Goal: Transaction & Acquisition: Purchase product/service

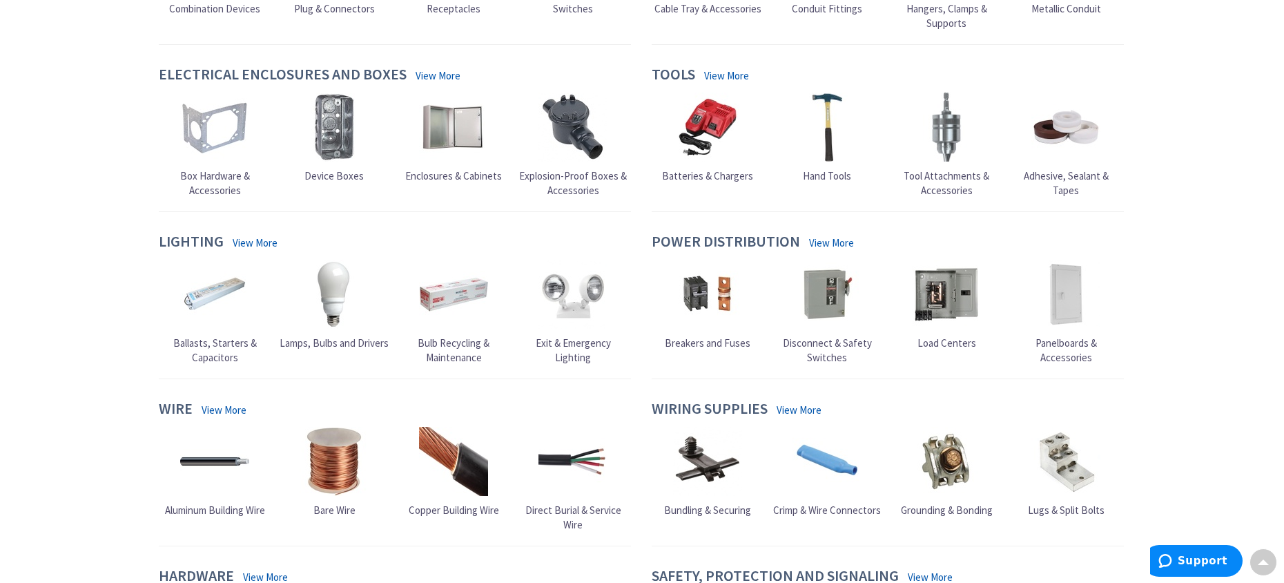
scroll to position [483, 0]
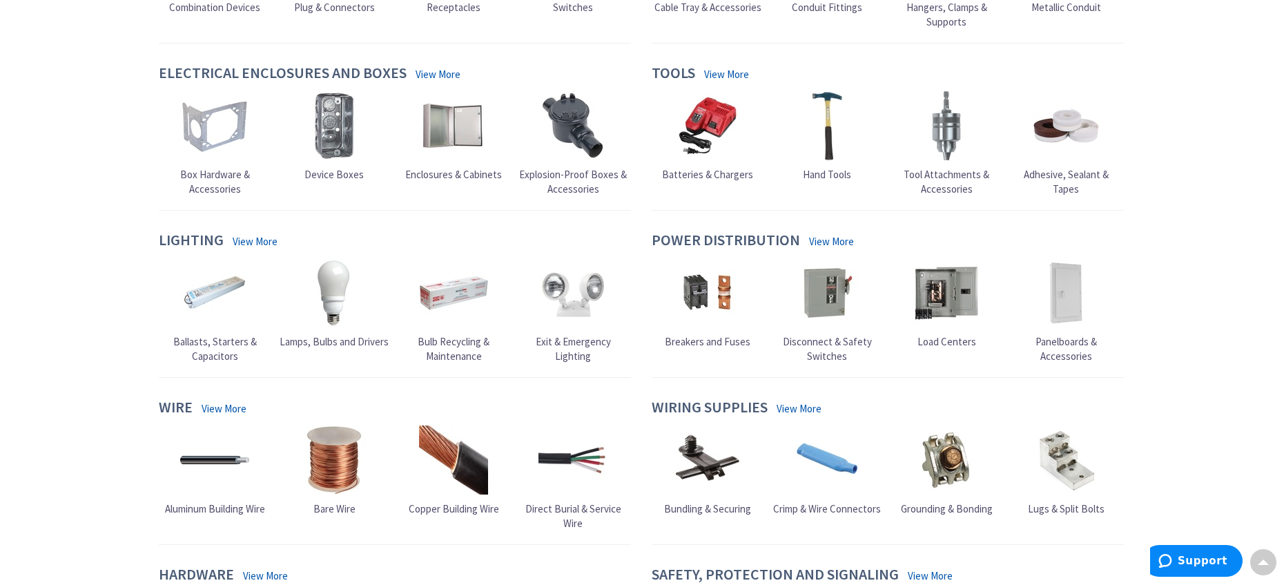
click at [255, 241] on link "View More" at bounding box center [255, 241] width 45 height 15
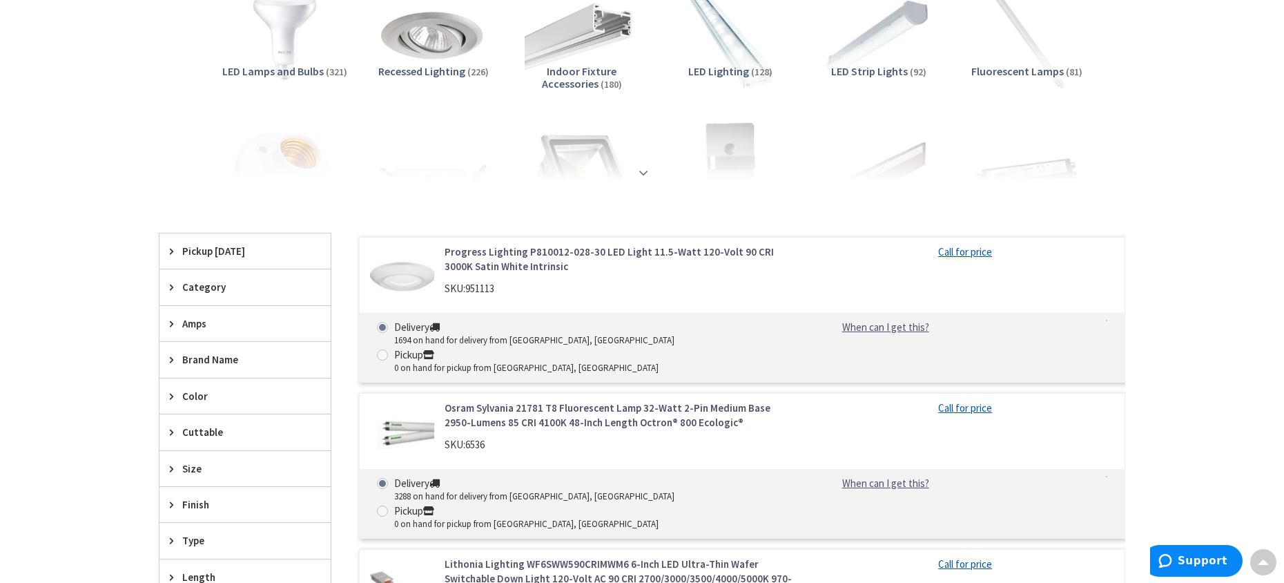
scroll to position [276, 0]
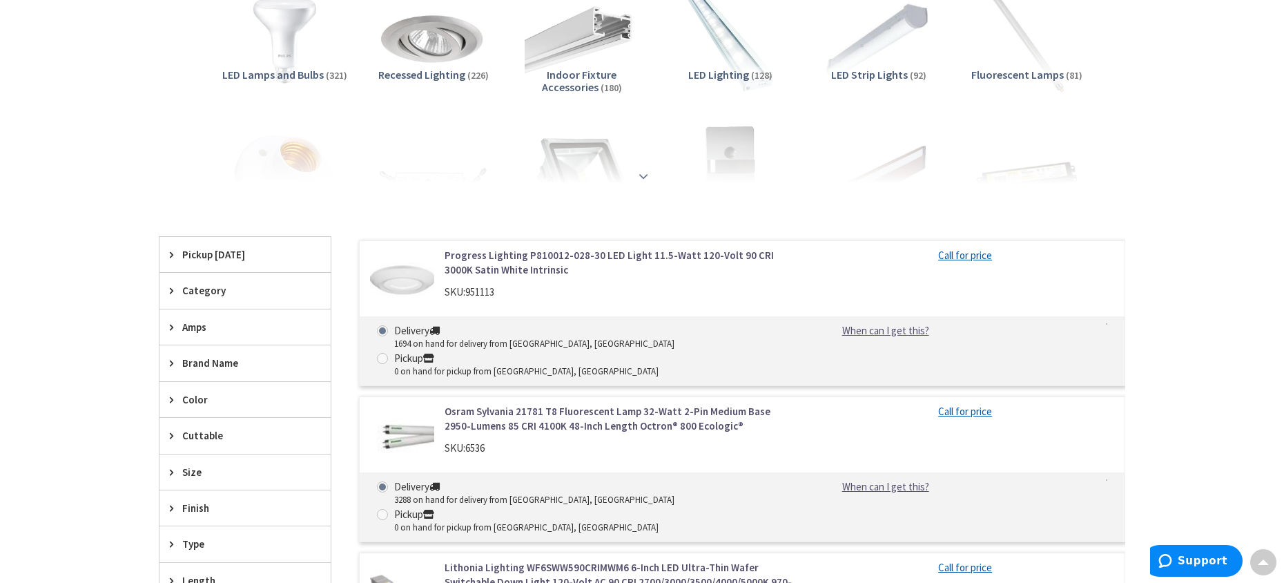
click at [638, 173] on strong at bounding box center [643, 176] width 17 height 15
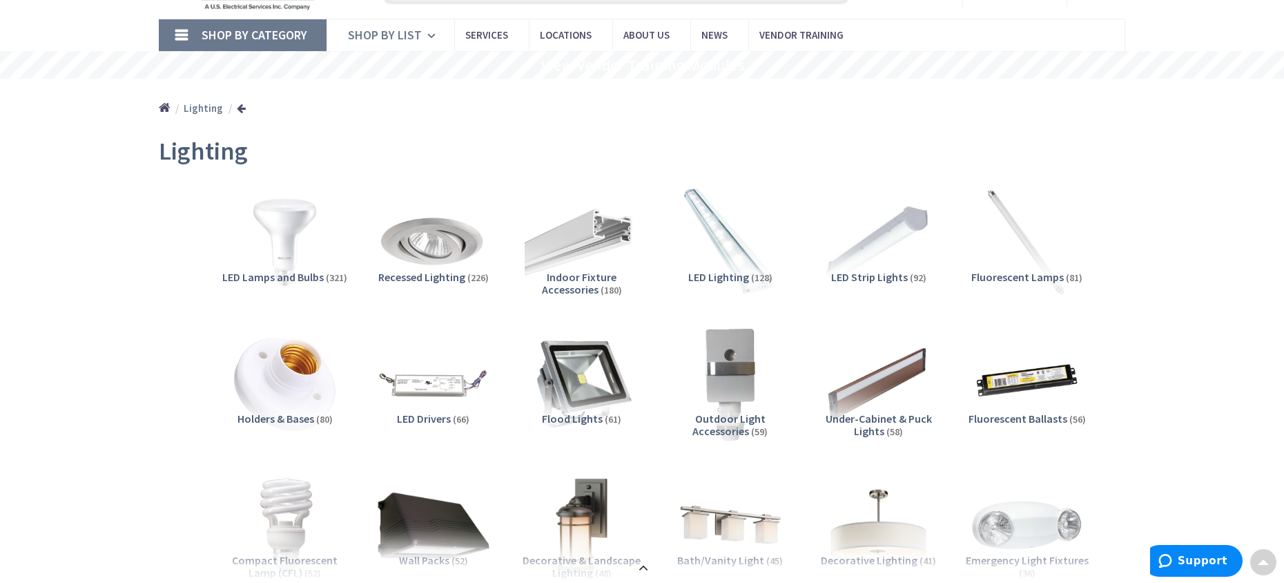
scroll to position [0, 0]
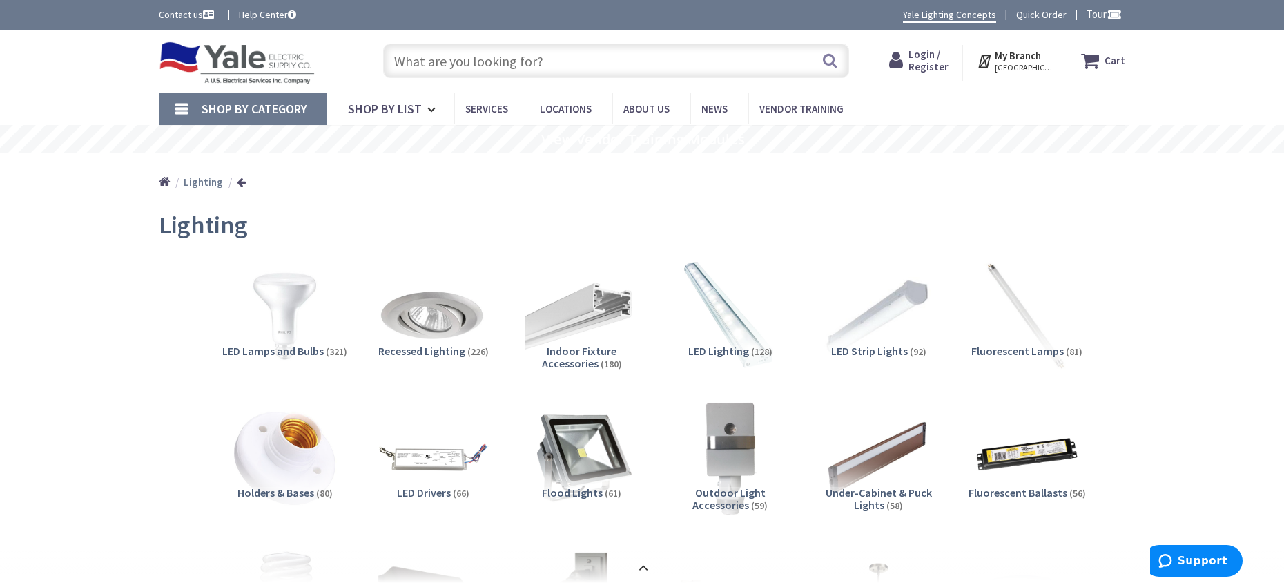
click at [483, 67] on input "text" at bounding box center [616, 61] width 466 height 35
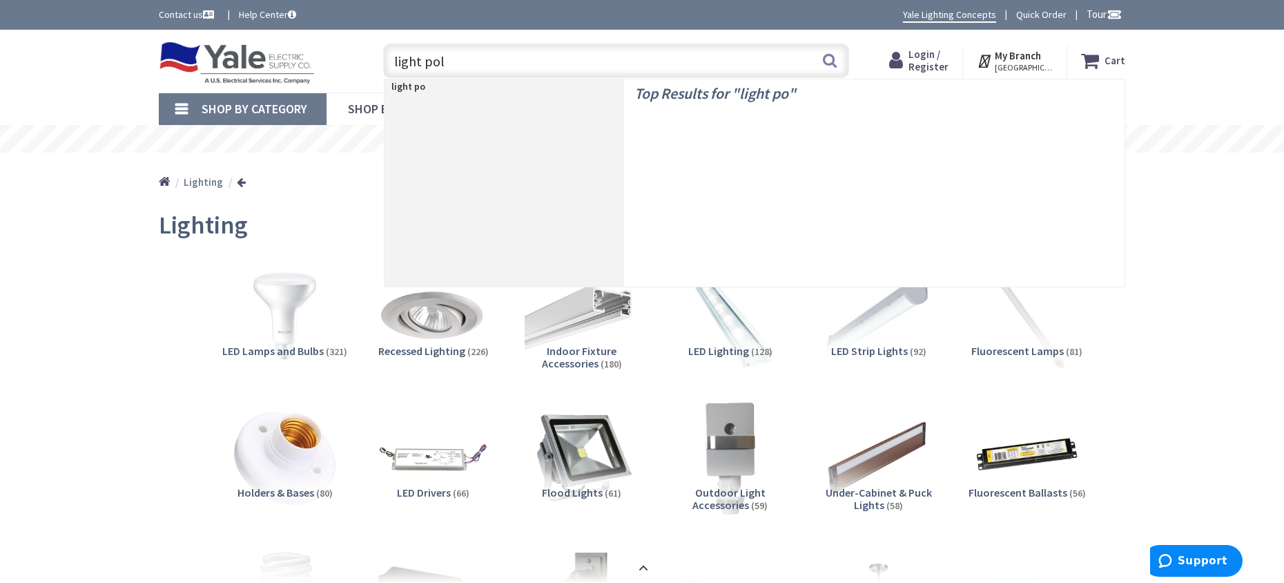
type input "light pole"
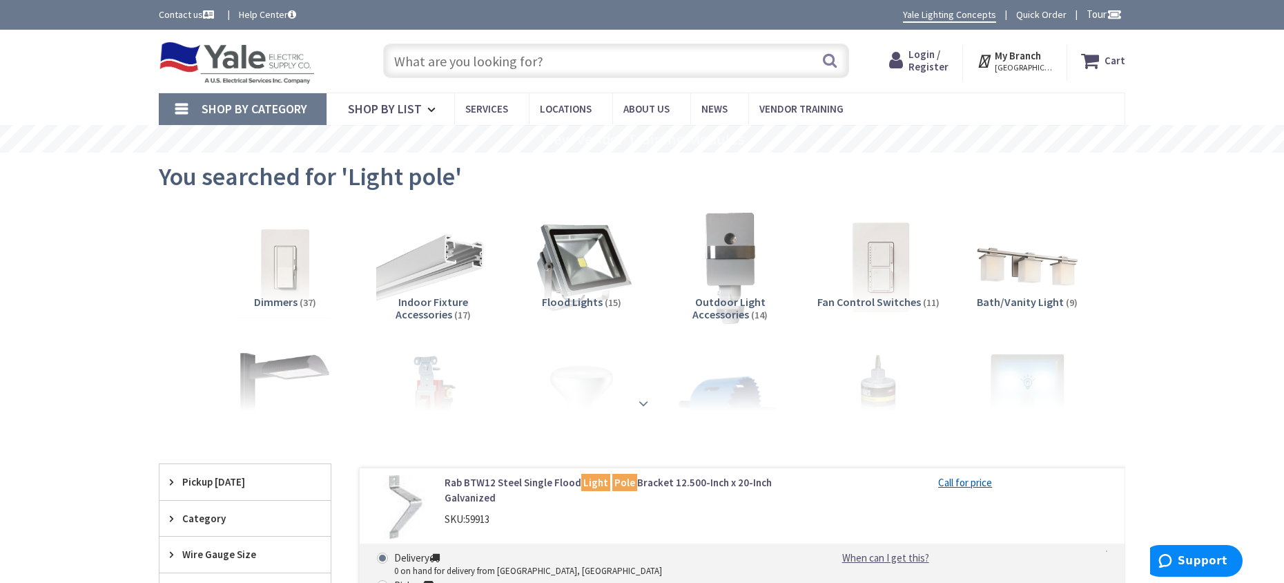
click at [273, 371] on div at bounding box center [642, 373] width 898 height 76
click at [643, 401] on strong at bounding box center [643, 403] width 17 height 15
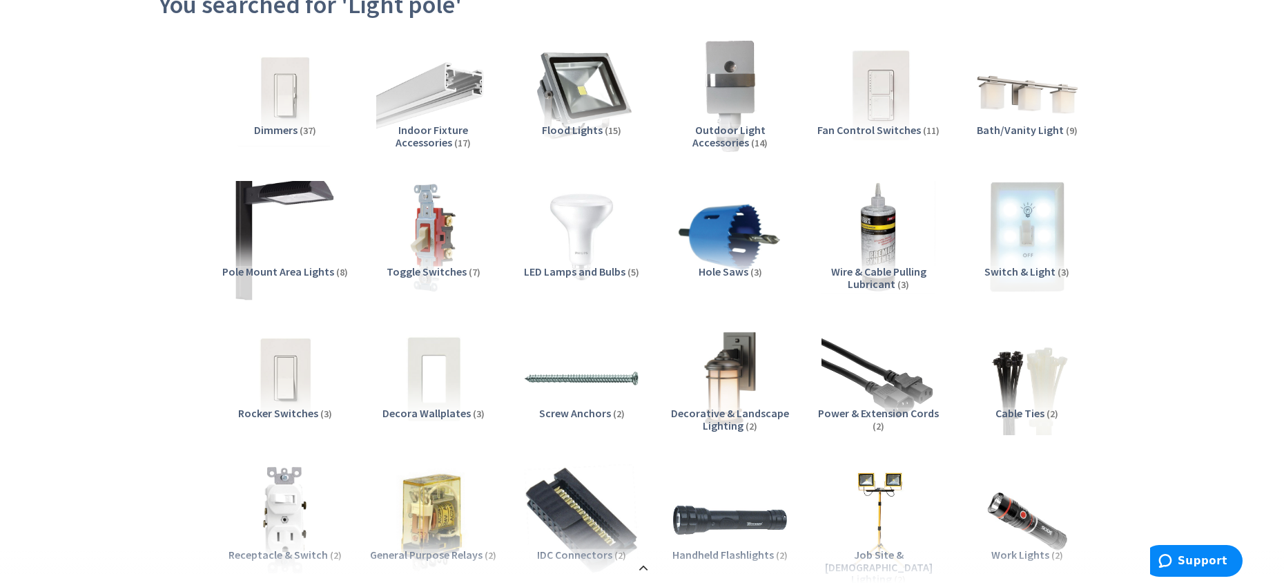
scroll to position [207, 0]
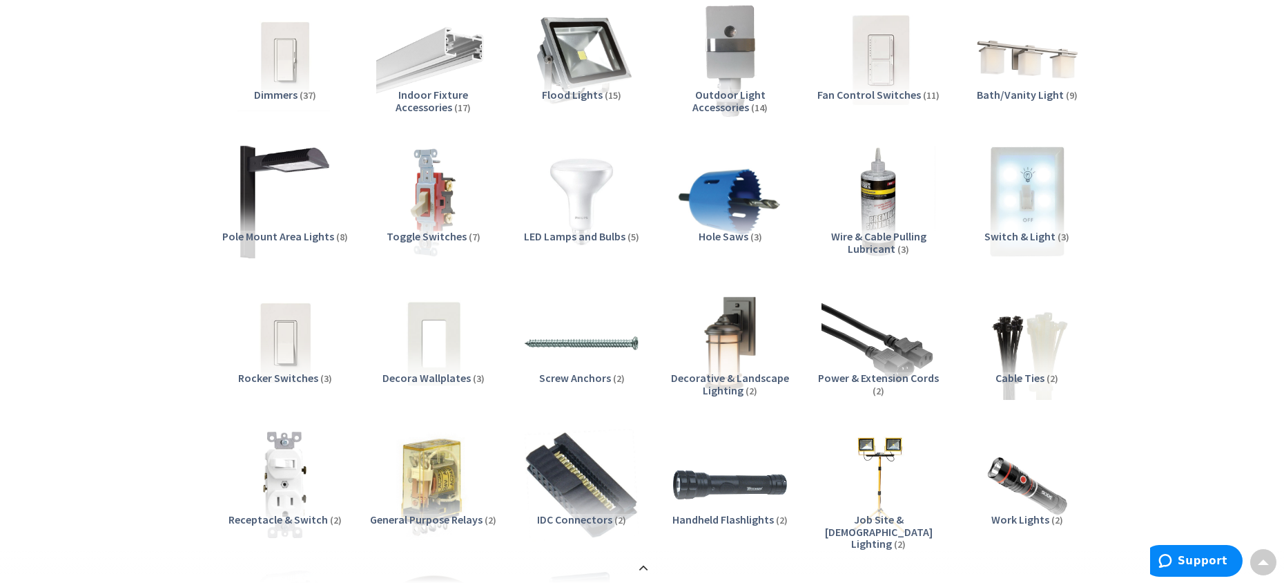
click at [319, 230] on span "Pole Mount Area Lights" at bounding box center [278, 236] width 112 height 14
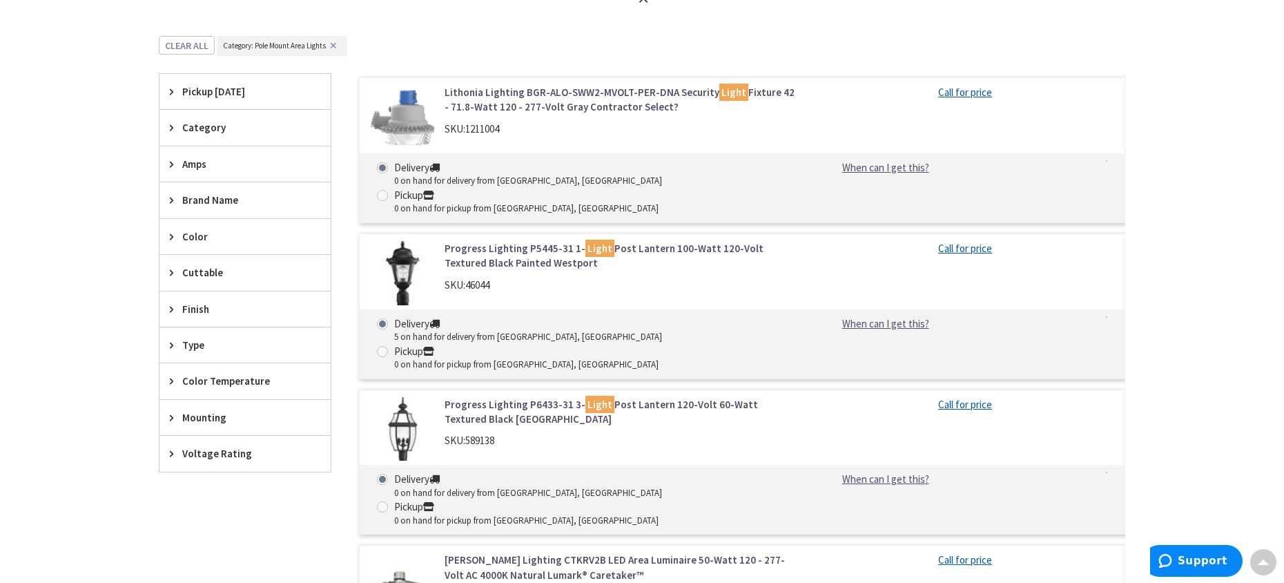
scroll to position [1512, 0]
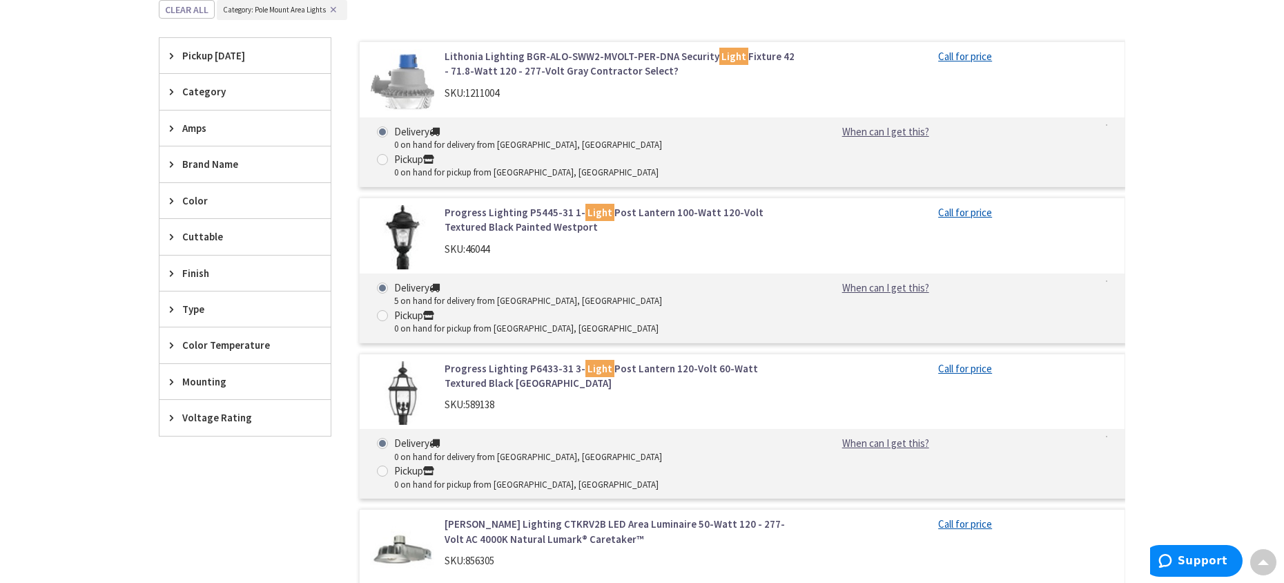
click at [186, 162] on span "Brand Name" at bounding box center [238, 164] width 113 height 15
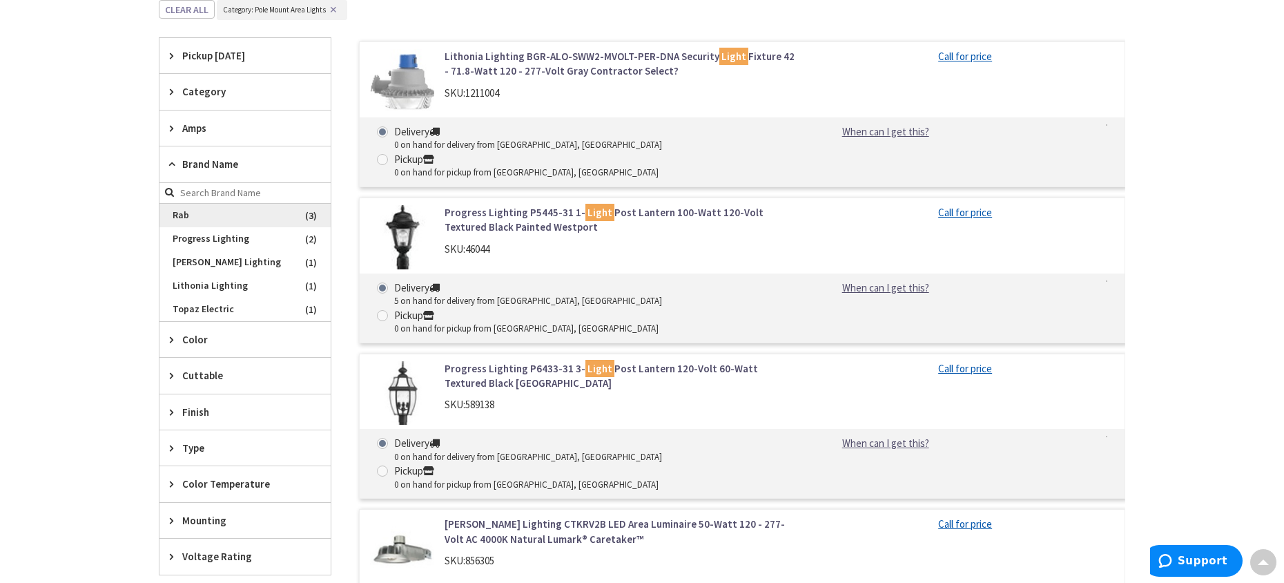
click at [180, 213] on span "Rab" at bounding box center [245, 215] width 171 height 23
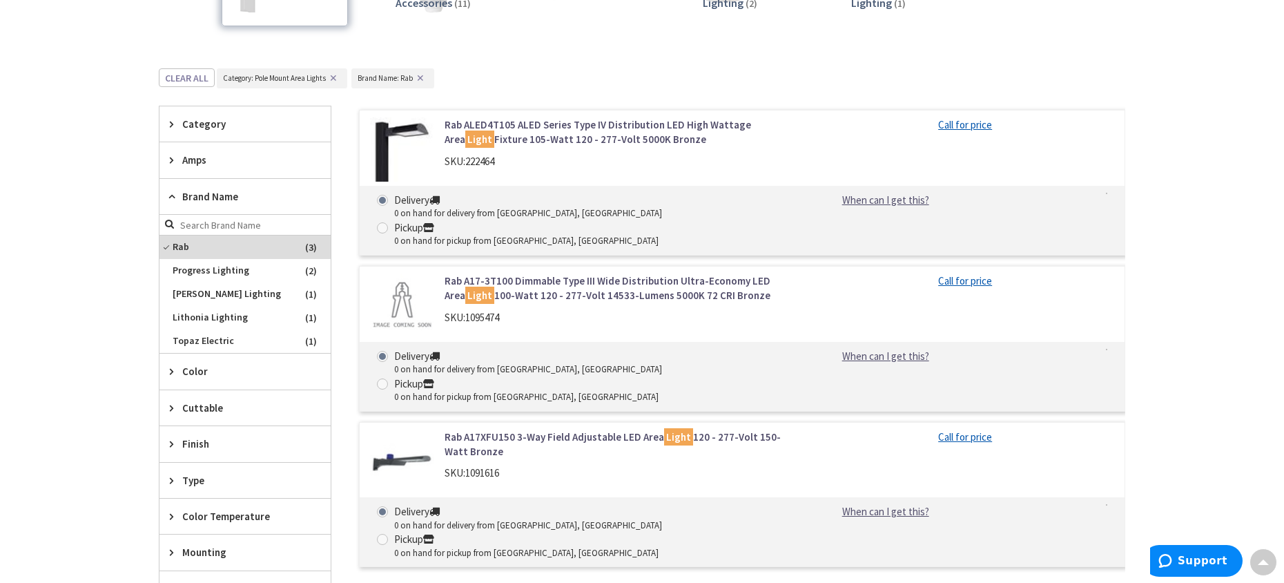
scroll to position [311, 0]
click at [586, 131] on link "Rab ALED4T105 ALED Series Type IV Distribution LED High Wattage Area Light Fixt…" at bounding box center [621, 133] width 352 height 30
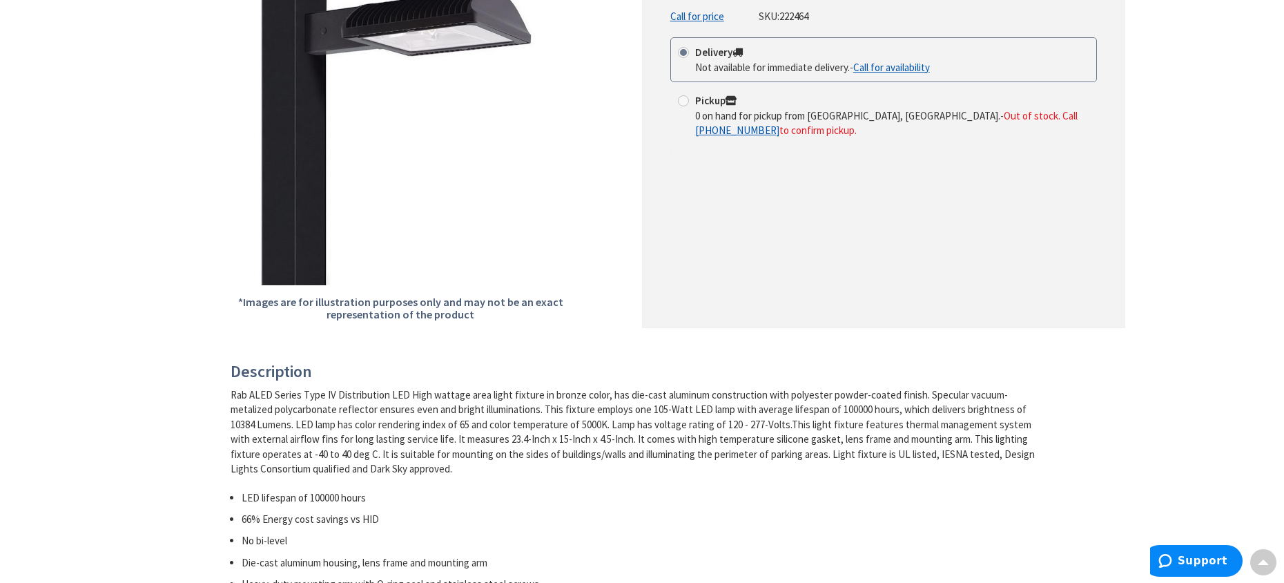
scroll to position [138, 0]
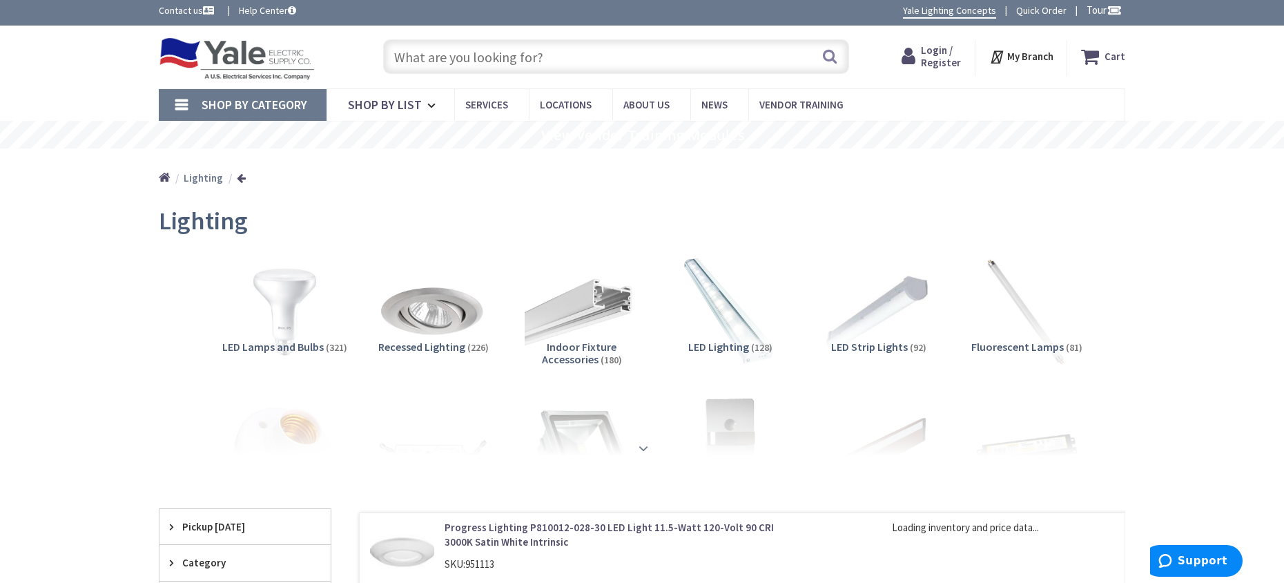
scroll to position [69, 0]
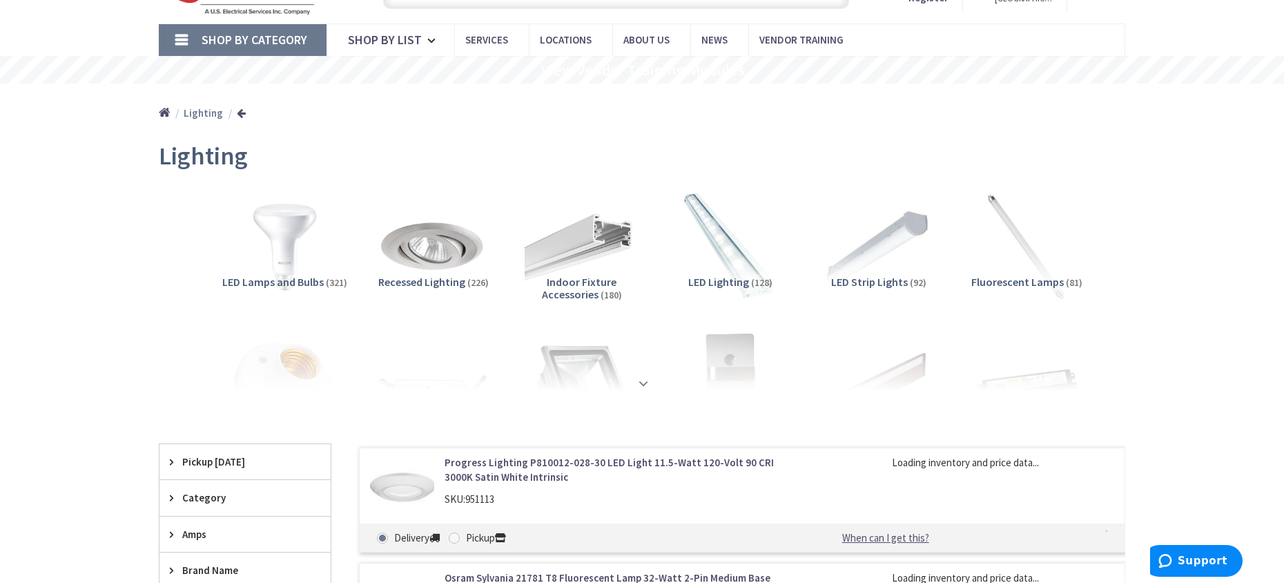
click at [643, 390] on strong at bounding box center [643, 383] width 17 height 15
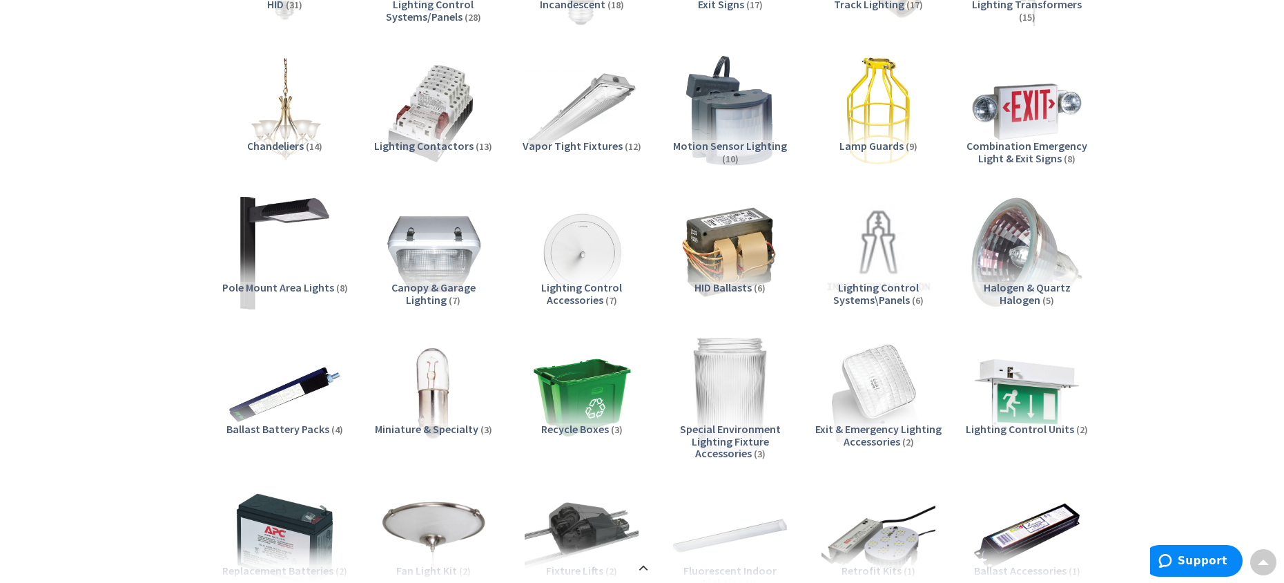
scroll to position [829, 0]
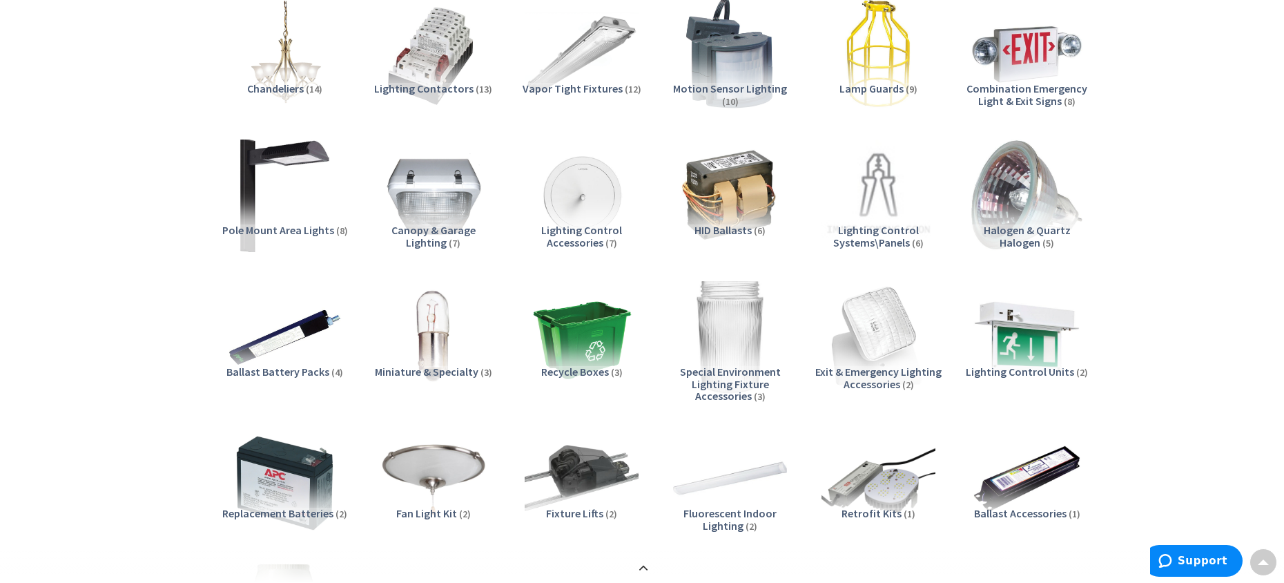
click at [312, 225] on span "Pole Mount Area Lights" at bounding box center [278, 230] width 112 height 14
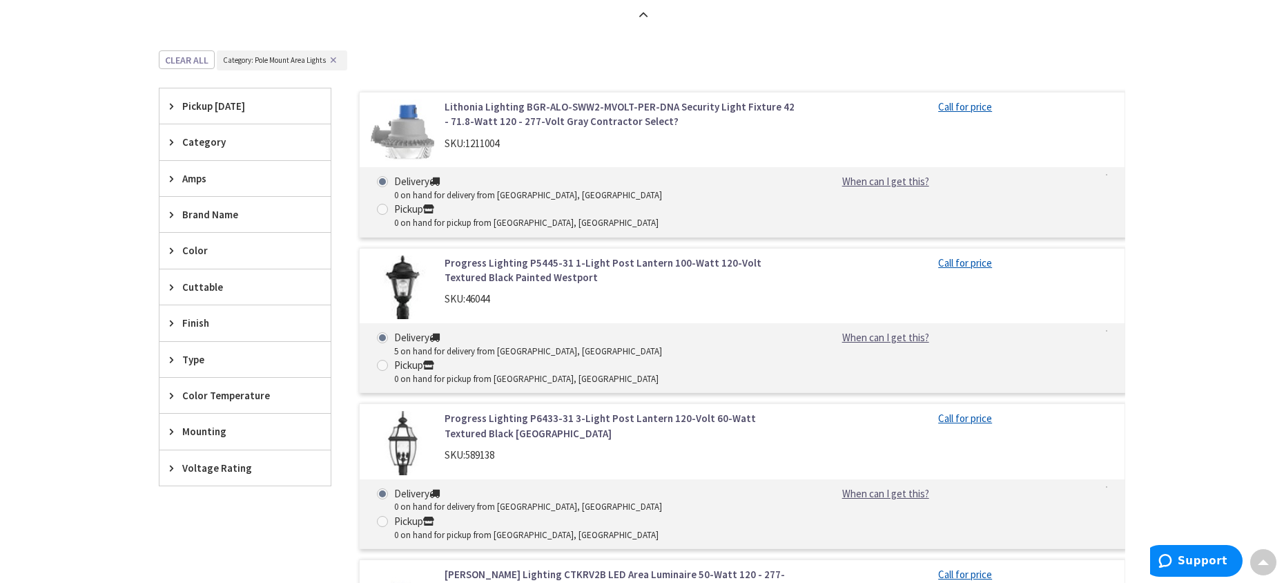
scroll to position [1492, 0]
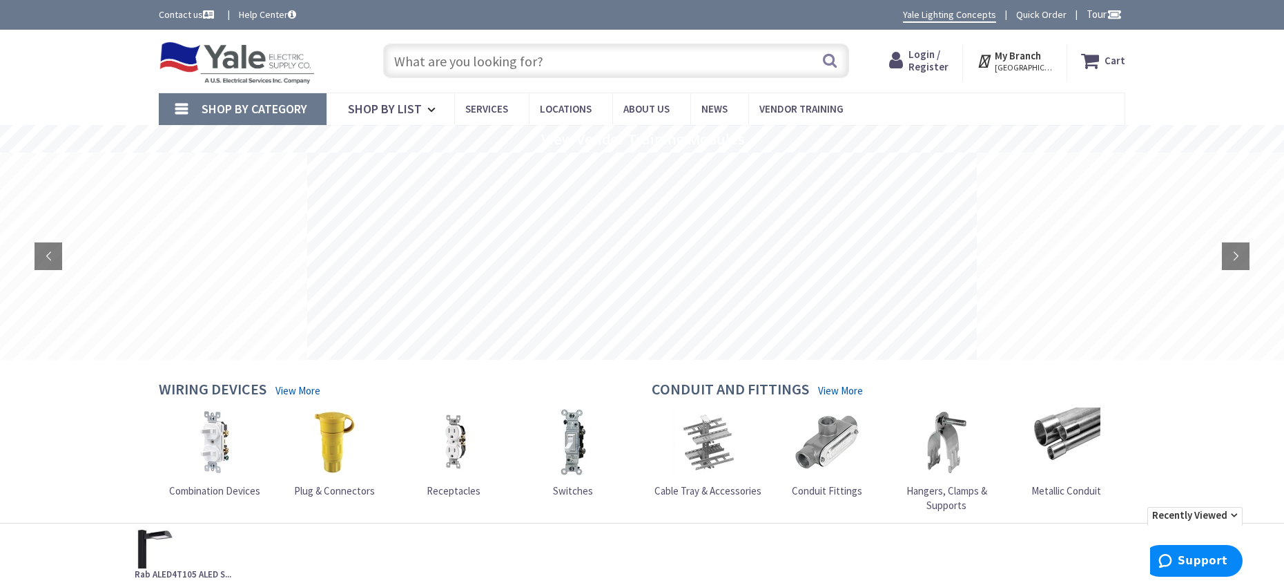
click at [485, 61] on input "text" at bounding box center [616, 61] width 466 height 35
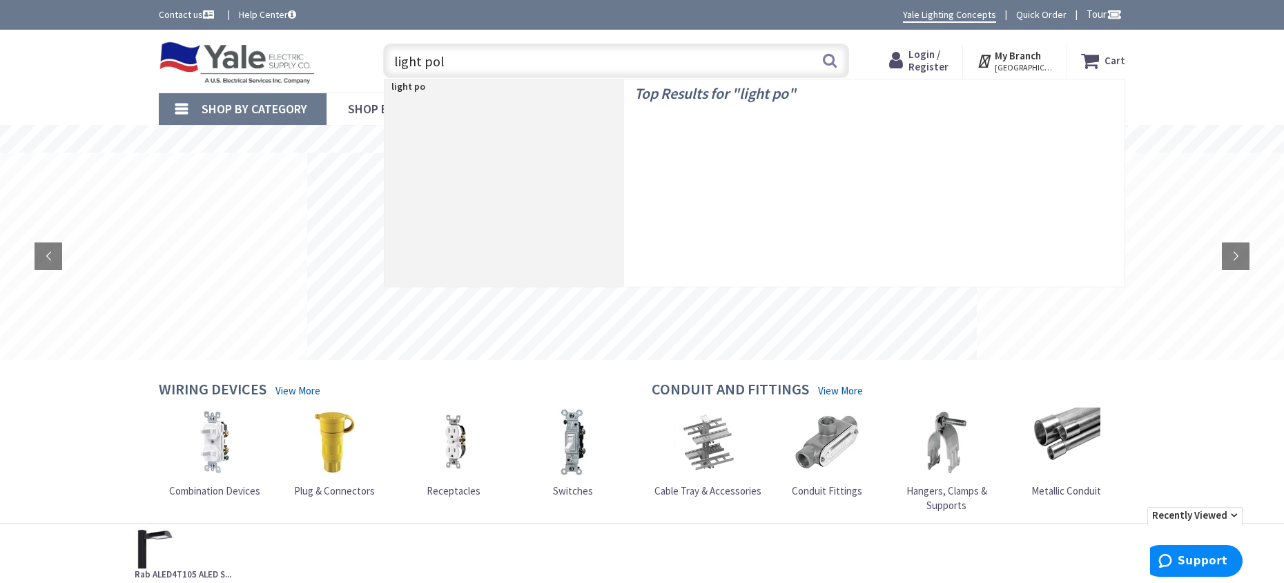
type input "light pole"
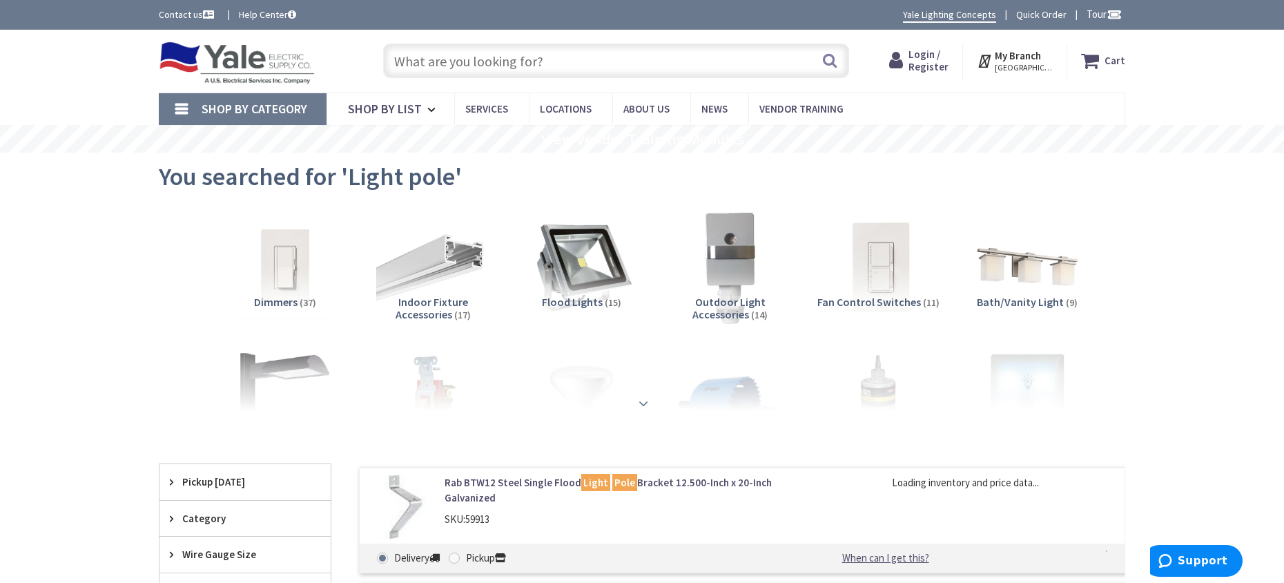
click at [643, 407] on strong at bounding box center [643, 403] width 17 height 15
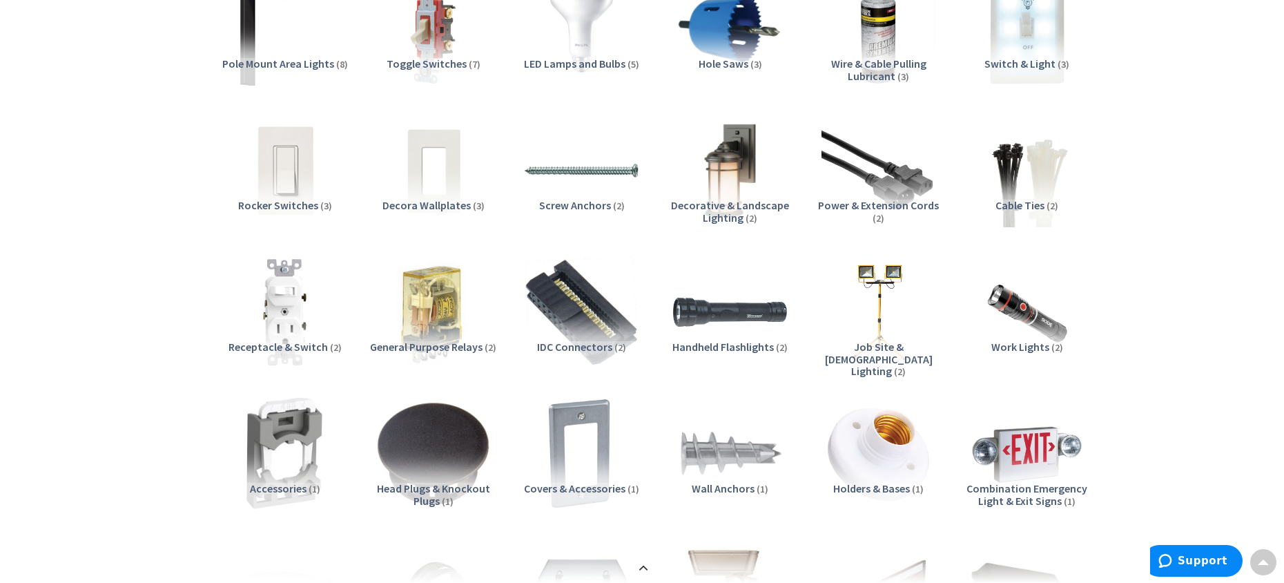
scroll to position [345, 0]
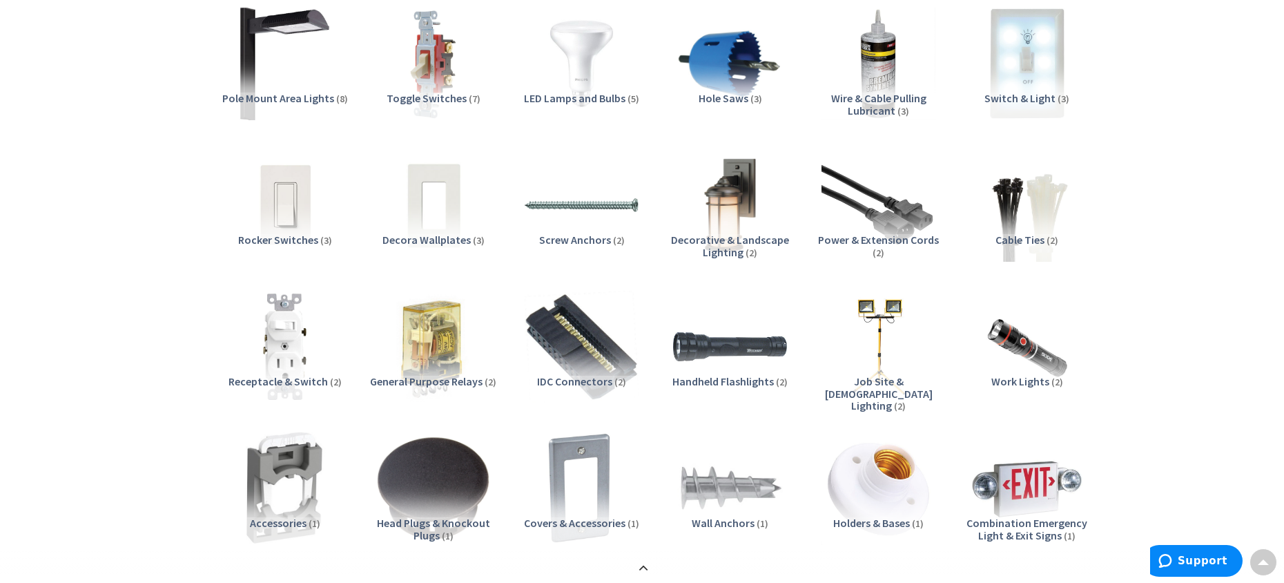
click at [296, 97] on span "Pole Mount Area Lights" at bounding box center [278, 98] width 112 height 14
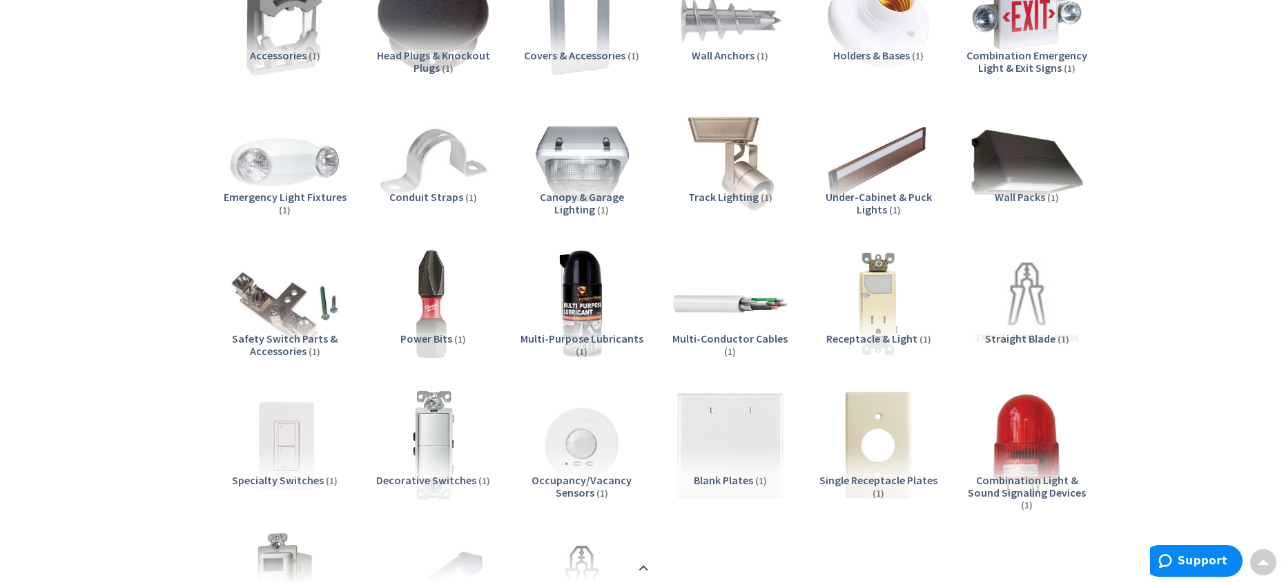
scroll to position [0, 0]
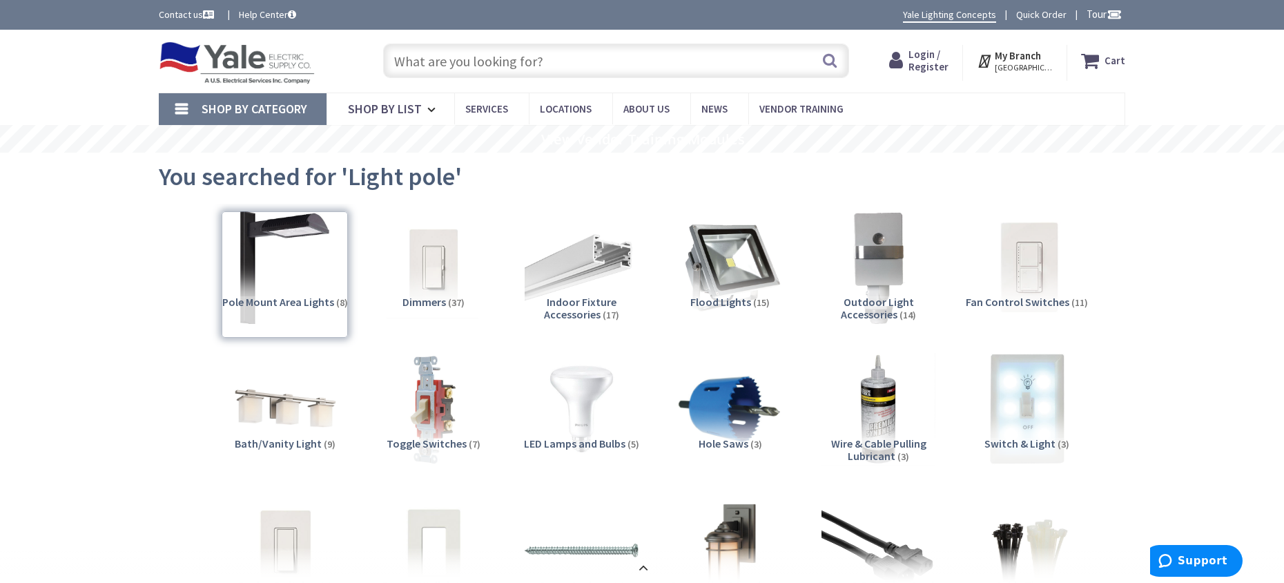
click at [530, 63] on input "text" at bounding box center [616, 61] width 466 height 35
click at [543, 58] on input "text" at bounding box center [616, 61] width 466 height 35
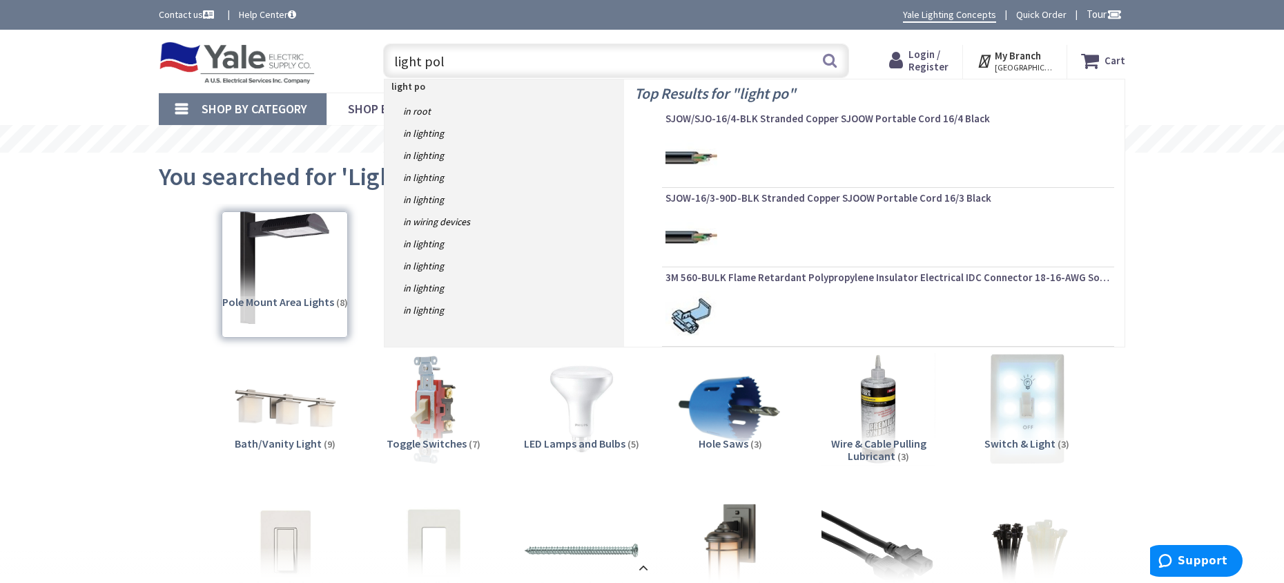
type input "light pole"
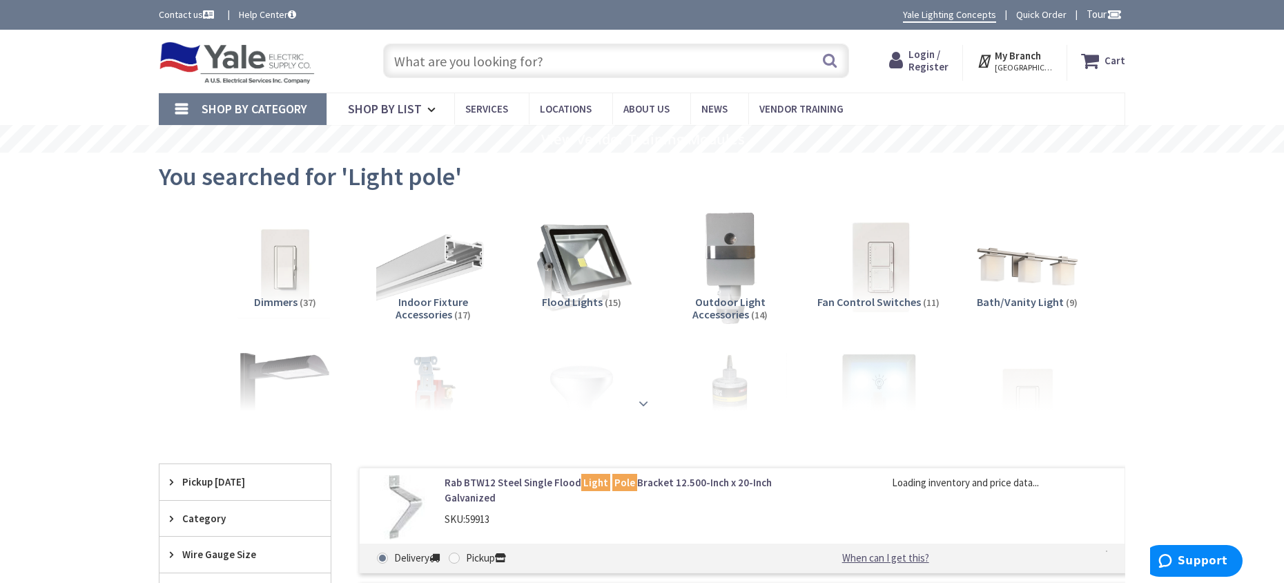
click at [611, 399] on div at bounding box center [642, 373] width 898 height 76
click at [644, 393] on div at bounding box center [642, 373] width 898 height 76
click at [642, 403] on strong at bounding box center [643, 403] width 17 height 15
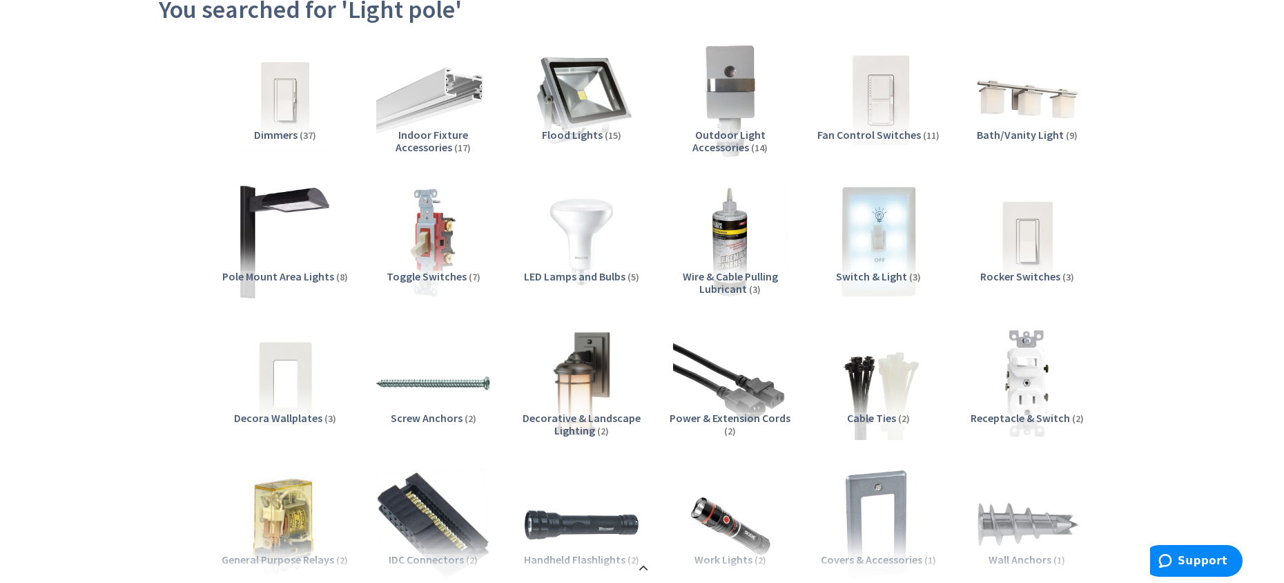
scroll to position [207, 0]
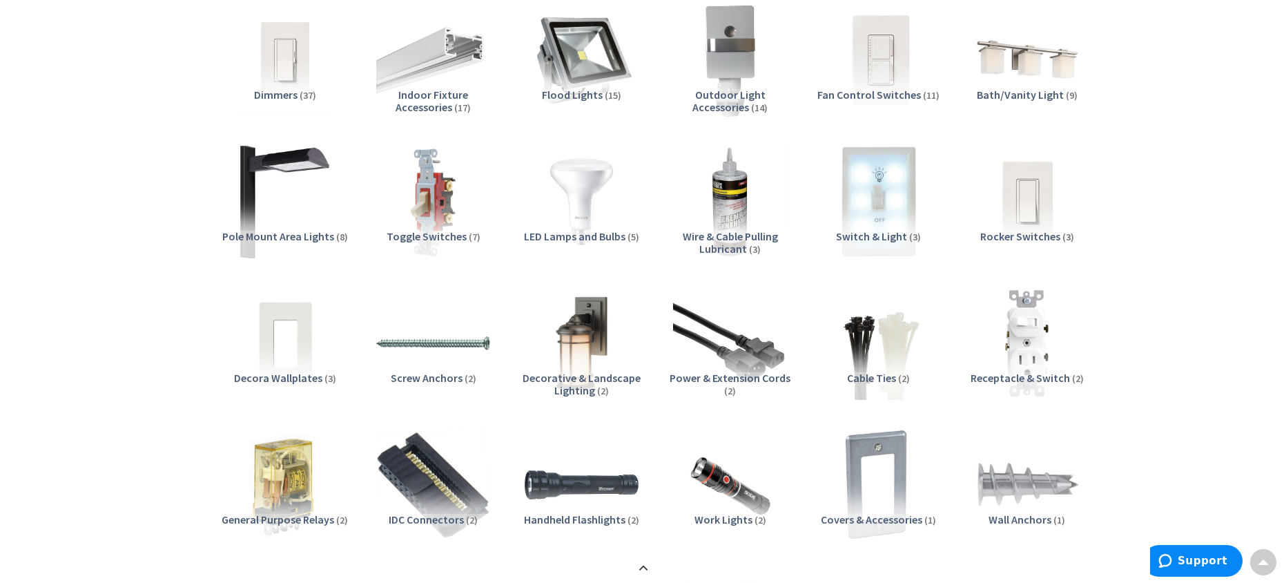
click at [315, 240] on span "Pole Mount Area Lights" at bounding box center [278, 236] width 112 height 14
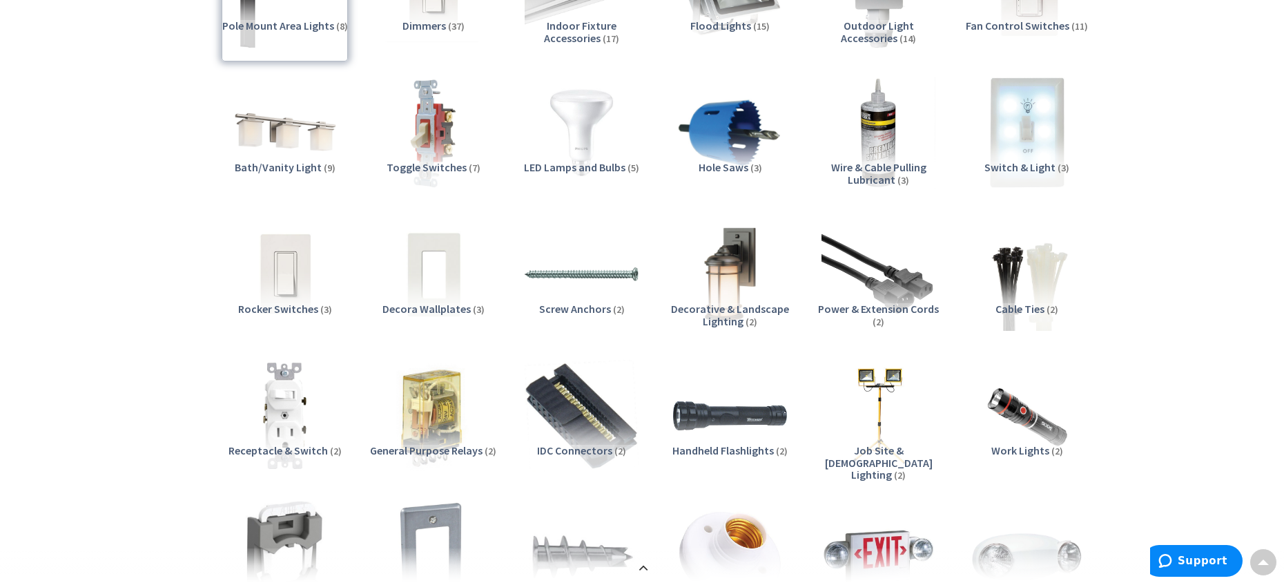
scroll to position [0, 0]
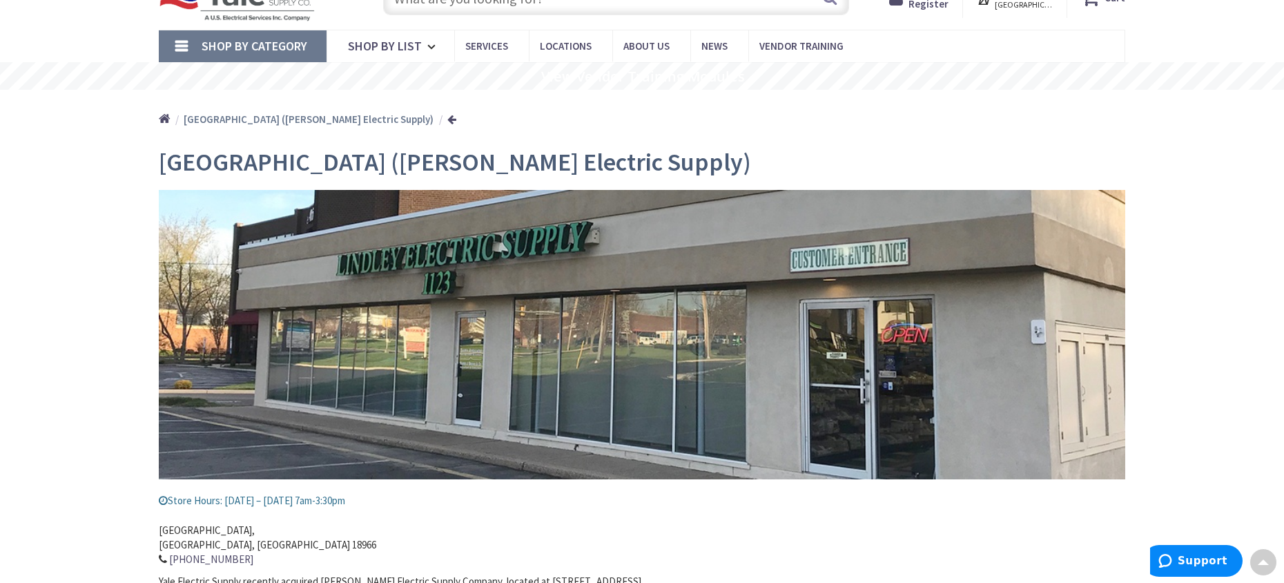
scroll to position [27, 0]
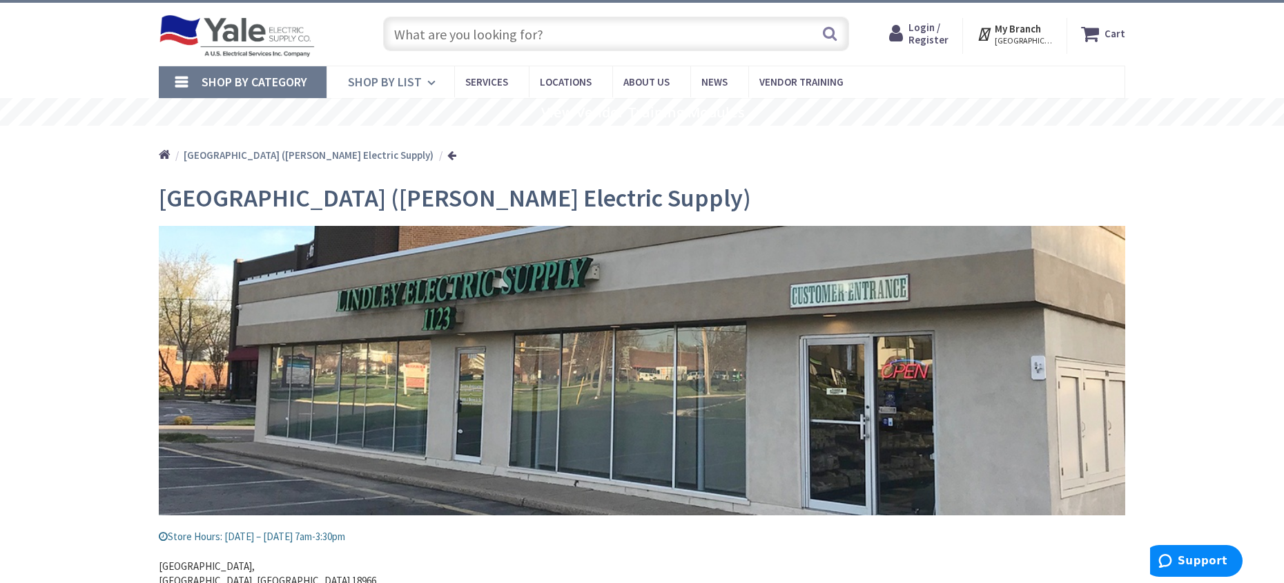
click at [430, 83] on icon at bounding box center [433, 83] width 13 height 30
click at [292, 83] on span "Shop By Category" at bounding box center [255, 82] width 106 height 16
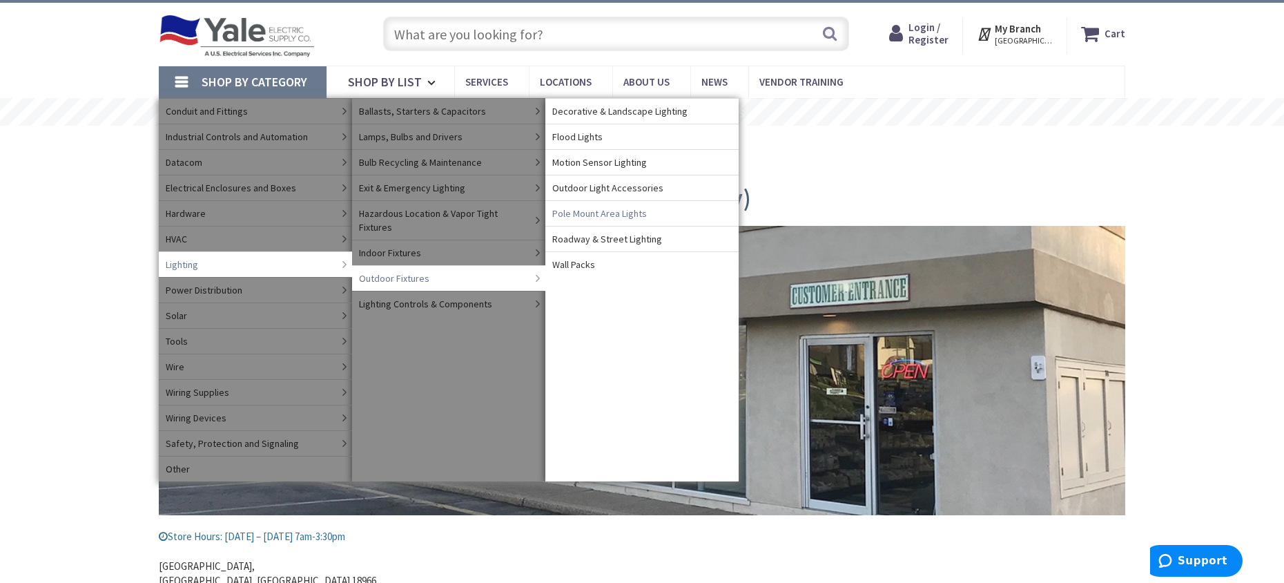
click at [619, 208] on span "Pole Mount Area Lights" at bounding box center [599, 213] width 95 height 14
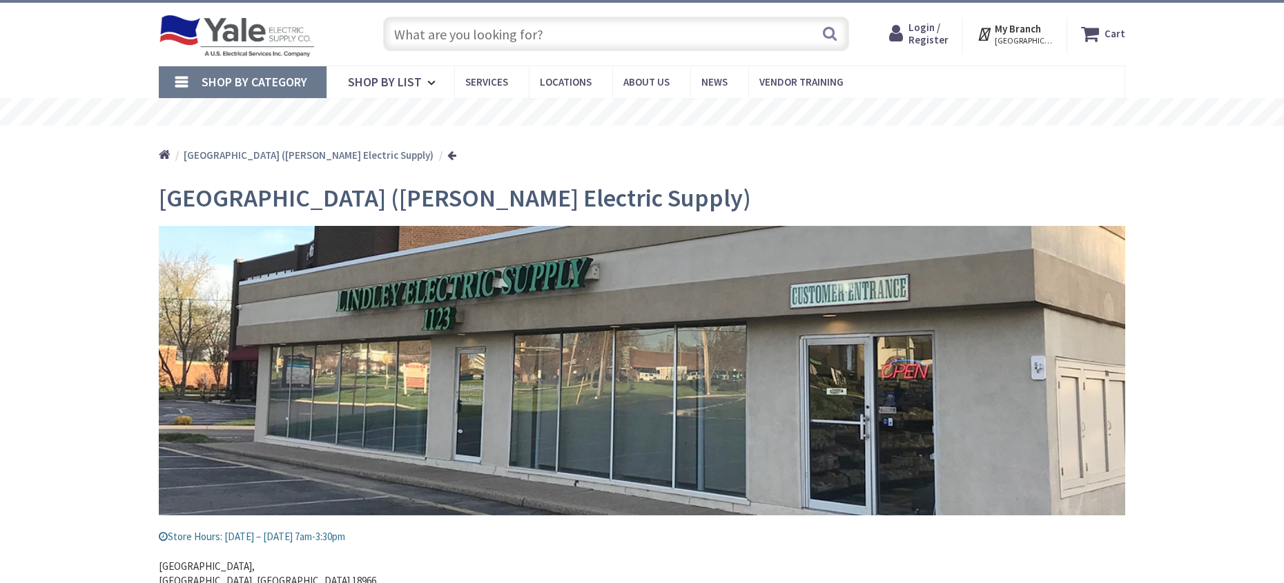
scroll to position [27, 0]
click at [311, 79] on link "Shop By Category" at bounding box center [243, 82] width 168 height 32
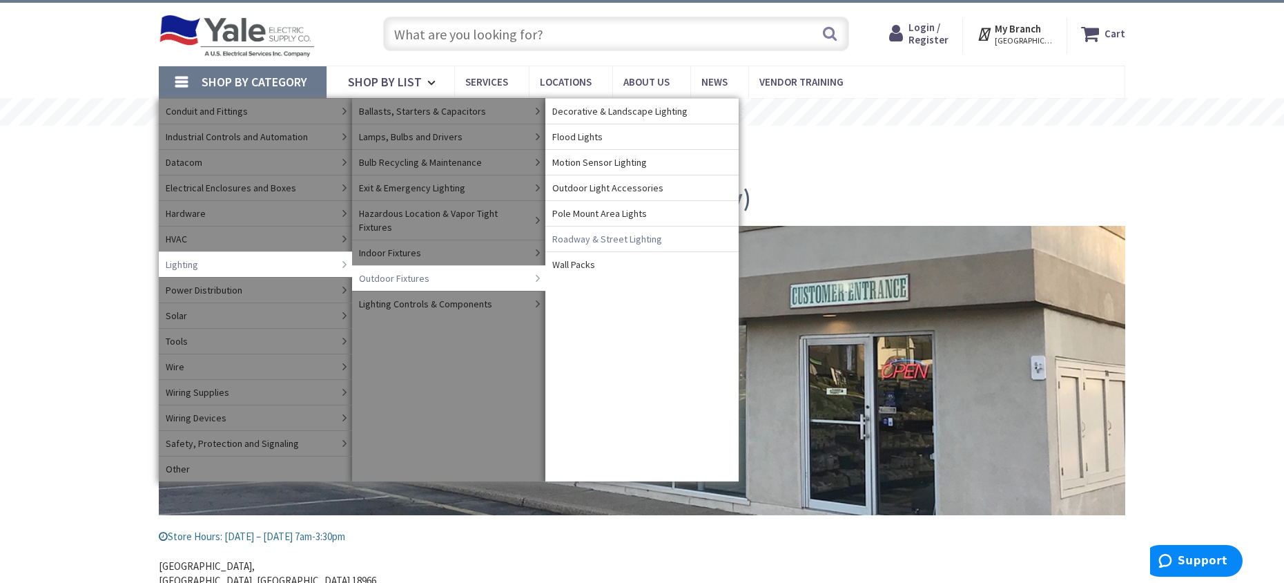
click at [617, 237] on span "Roadway & Street Lighting" at bounding box center [607, 239] width 110 height 14
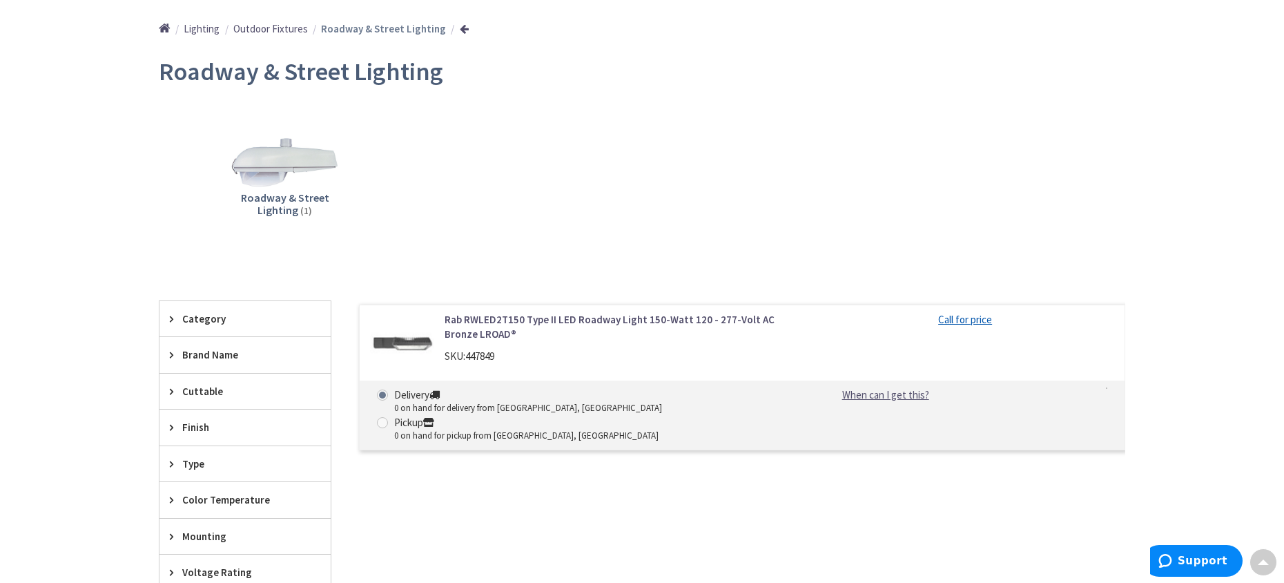
scroll to position [32, 0]
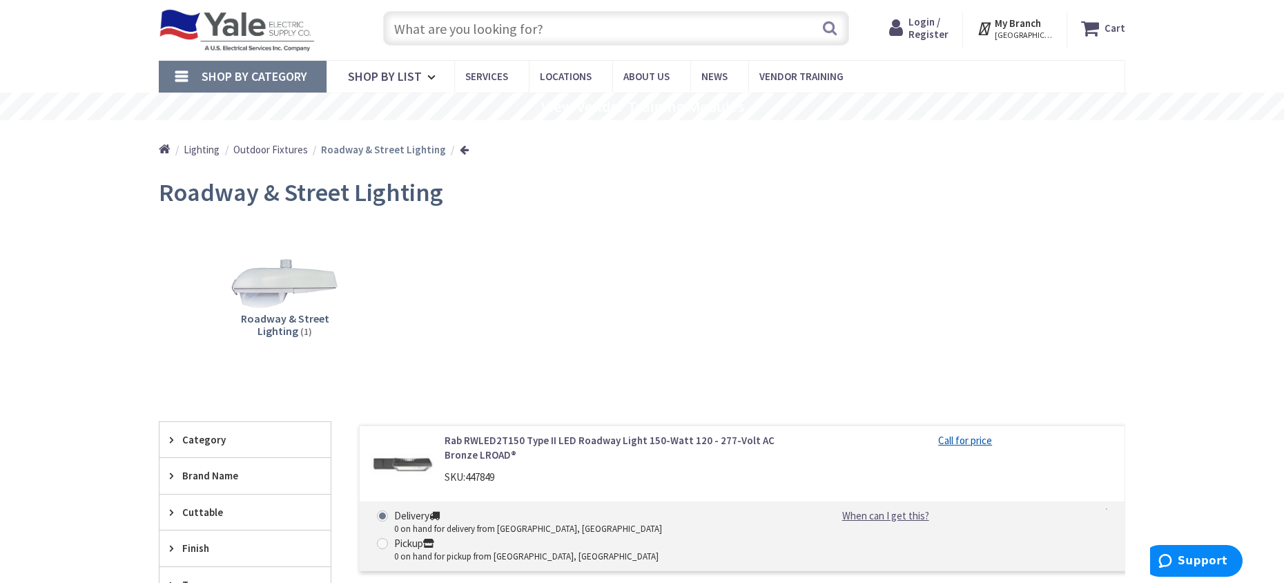
click at [282, 155] on span "Outdoor Fixtures" at bounding box center [270, 149] width 75 height 13
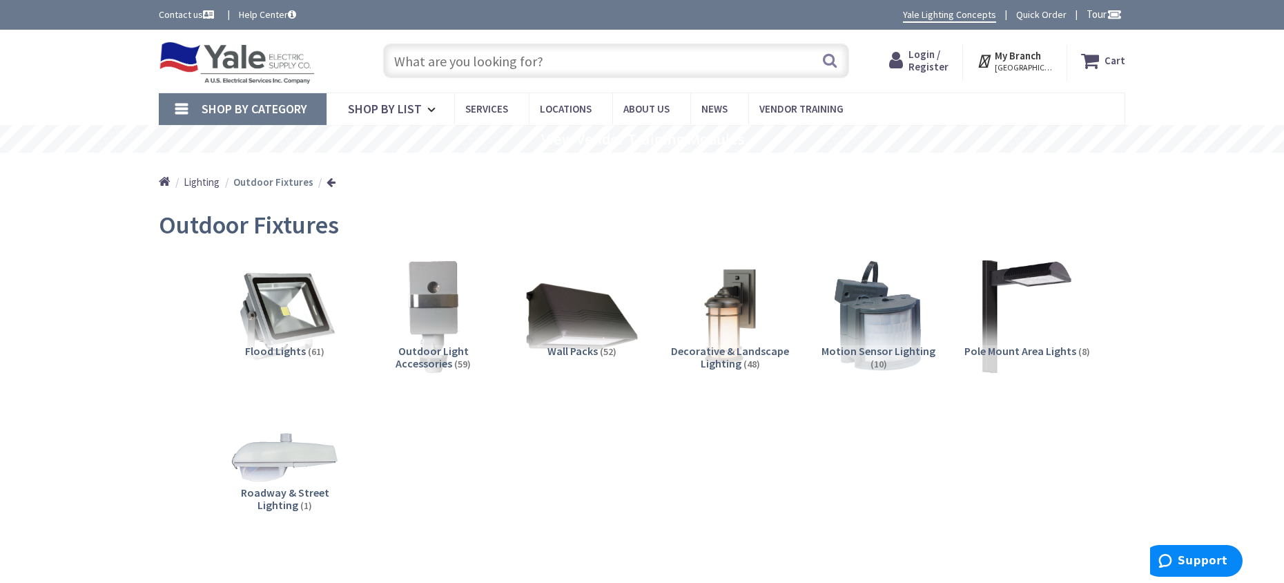
click at [479, 77] on input "text" at bounding box center [616, 61] width 466 height 35
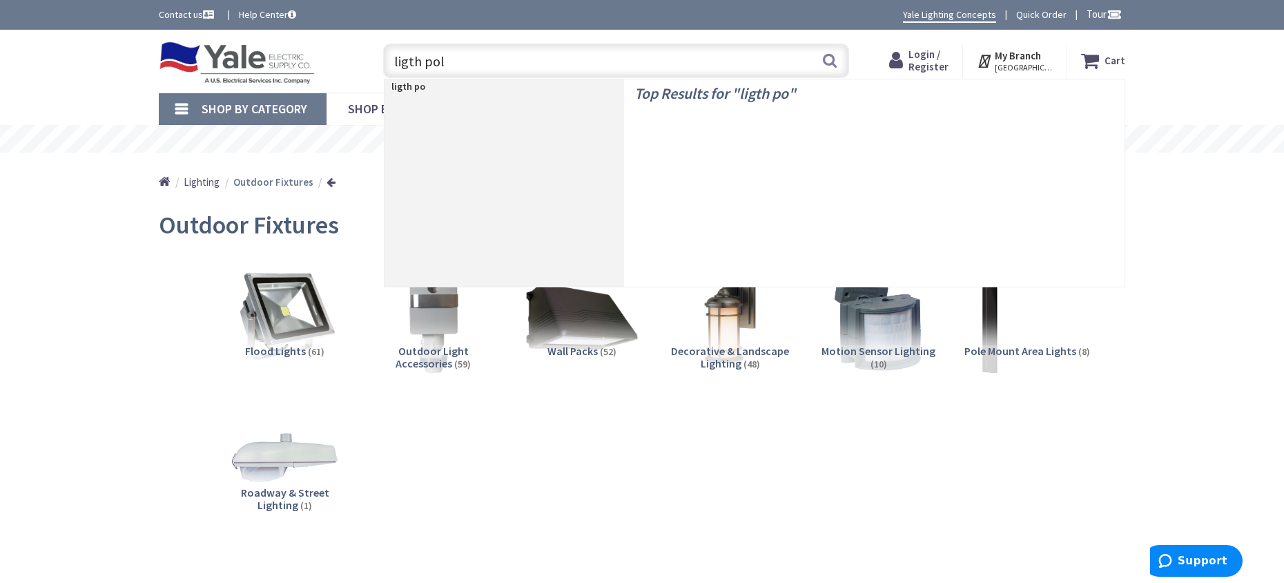
type input "ligth pole"
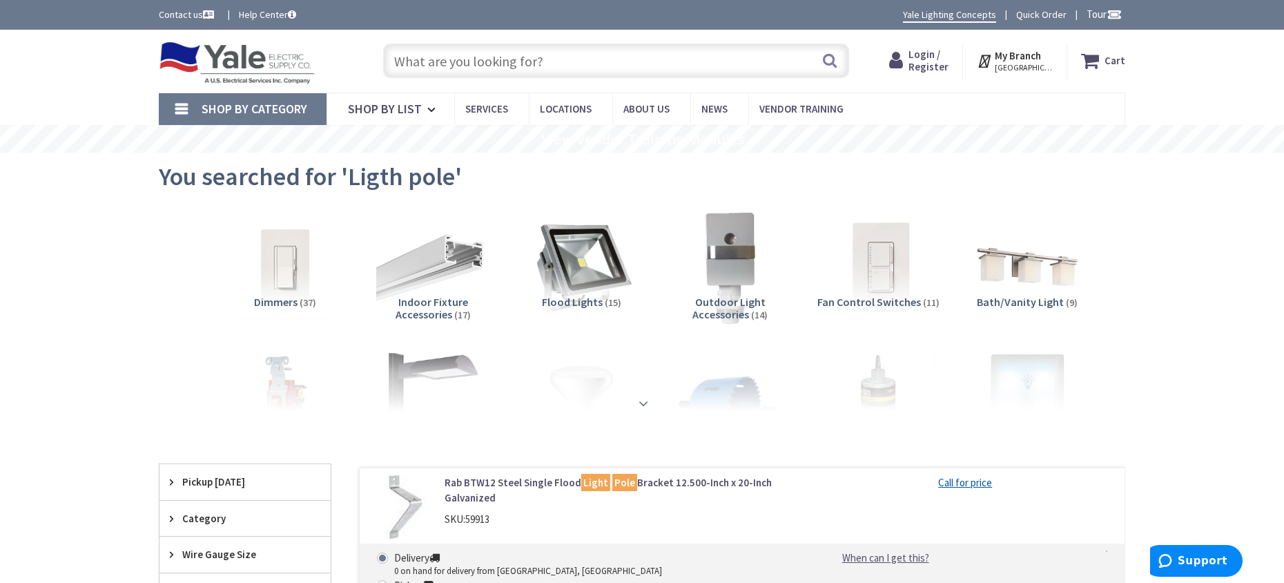
click at [642, 400] on strong at bounding box center [643, 403] width 17 height 15
